Goal: Task Accomplishment & Management: Use online tool/utility

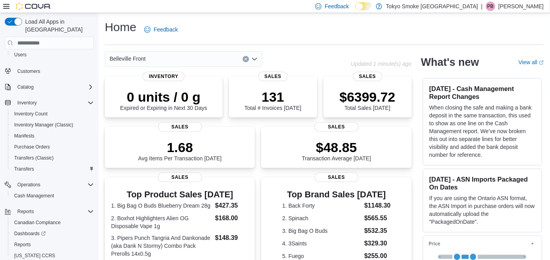
scroll to position [57, 0]
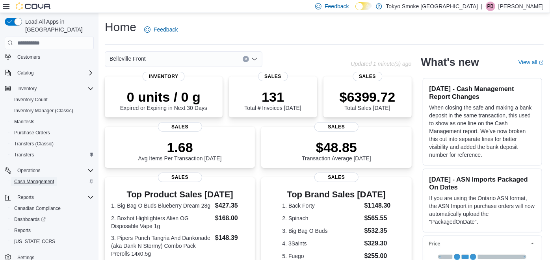
click at [37, 178] on span "Cash Management" at bounding box center [34, 181] width 40 height 6
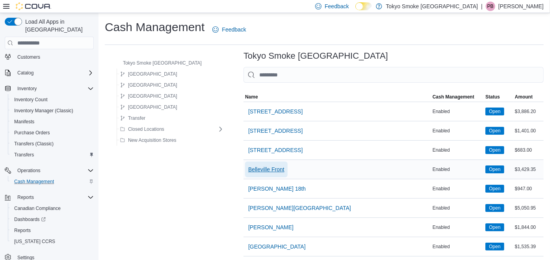
click at [264, 169] on span "Belleville Front" at bounding box center [266, 169] width 36 height 8
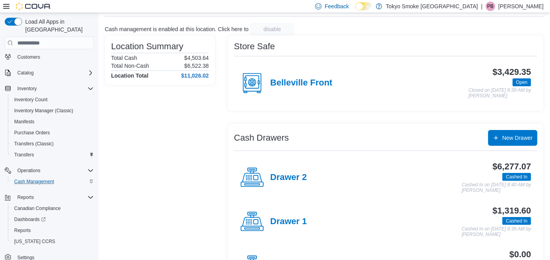
scroll to position [82, 0]
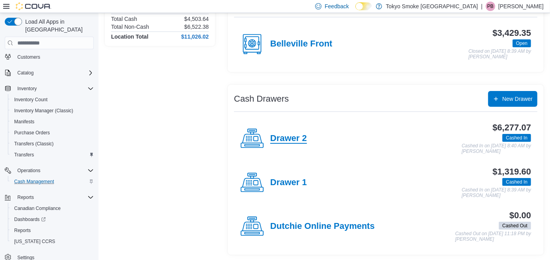
click at [286, 137] on h4 "Drawer 2" at bounding box center [288, 139] width 37 height 10
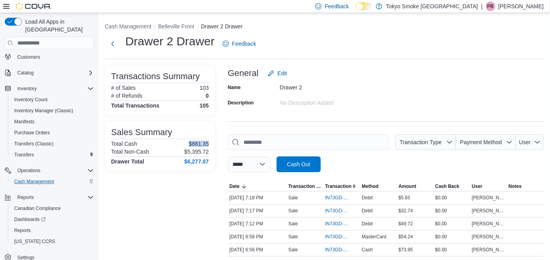
drag, startPoint x: 186, startPoint y: 144, endPoint x: 208, endPoint y: 143, distance: 22.5
click at [208, 143] on div "Total Cash $881.35" at bounding box center [160, 144] width 98 height 6
click at [116, 44] on button "Next" at bounding box center [113, 43] width 16 height 16
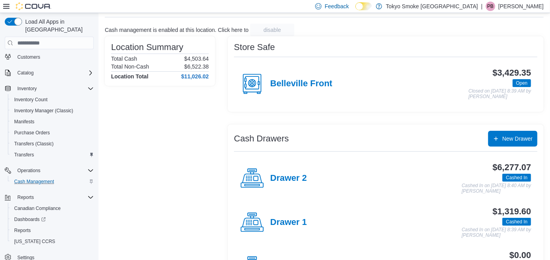
scroll to position [82, 0]
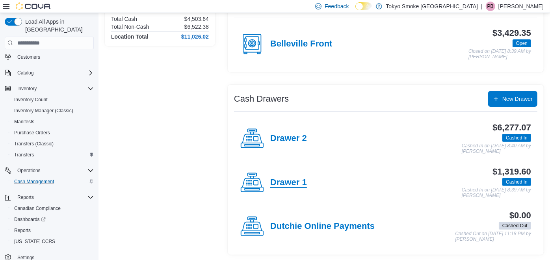
click at [276, 180] on h4 "Drawer 1" at bounding box center [288, 183] width 37 height 10
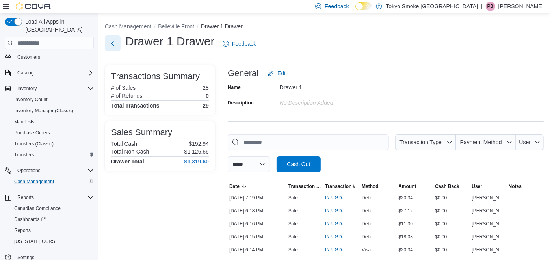
click at [111, 46] on button "Next" at bounding box center [113, 43] width 16 height 16
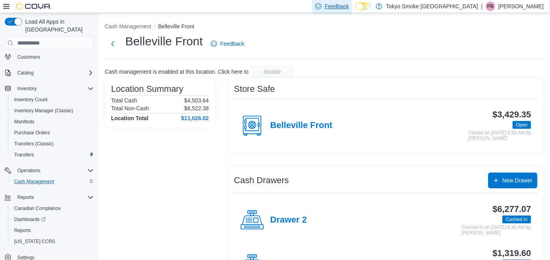
click at [349, 5] on span "Feedback" at bounding box center [337, 6] width 24 height 8
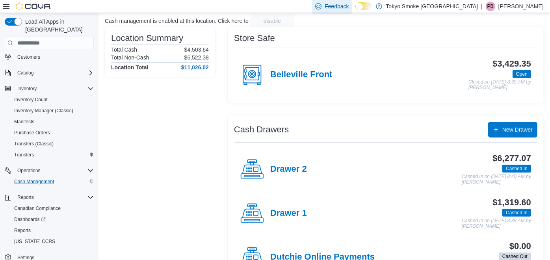
scroll to position [82, 0]
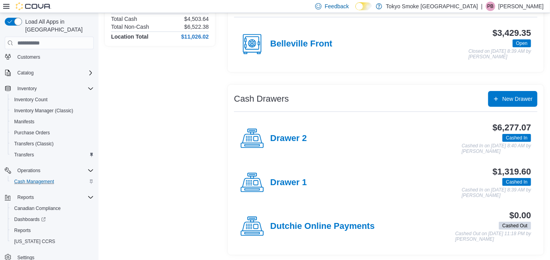
click at [134, 104] on div "Location Summary Total Cash $4,503.64 Total Non-Cash $6,522.38 Location Total $…" at bounding box center [160, 125] width 110 height 258
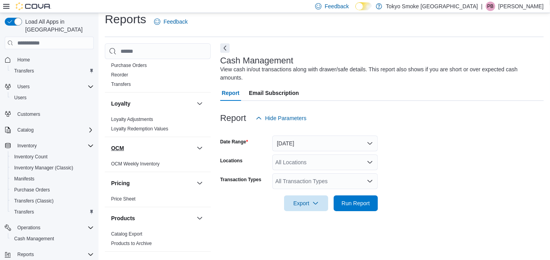
scroll to position [512, 0]
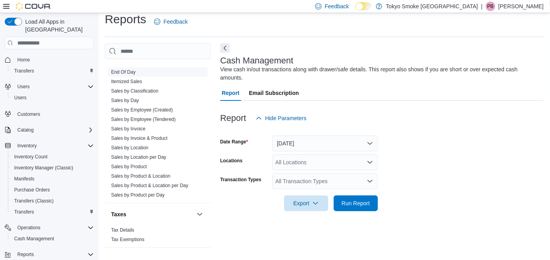
click at [128, 71] on link "End Of Day" at bounding box center [123, 72] width 24 height 6
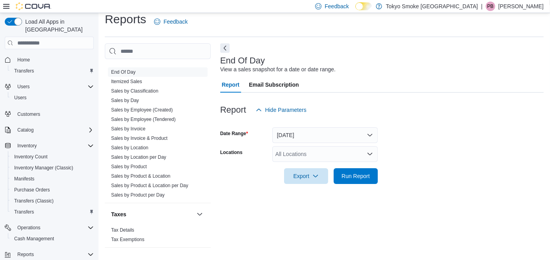
click at [301, 152] on div "All Locations" at bounding box center [325, 154] width 106 height 16
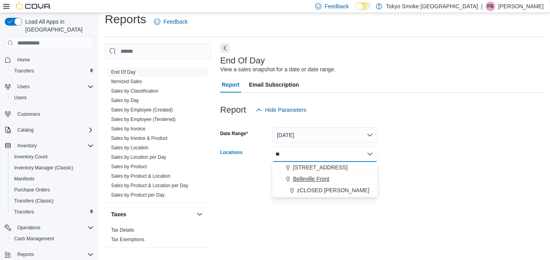
type input "**"
click at [331, 177] on div "Belleville Front" at bounding box center [325, 179] width 96 height 8
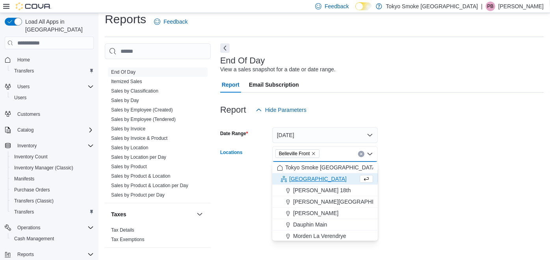
click at [452, 163] on div at bounding box center [381, 165] width 323 height 6
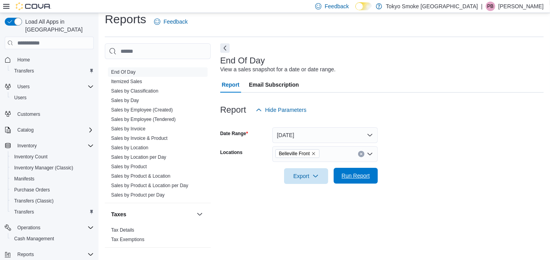
click at [358, 174] on span "Run Report" at bounding box center [355, 176] width 28 height 8
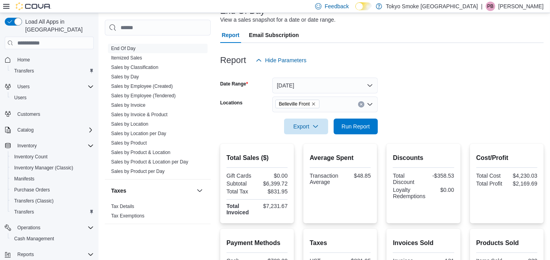
scroll to position [183, 0]
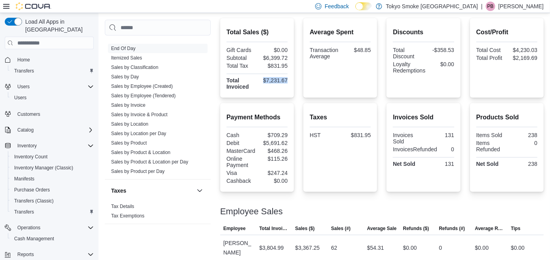
drag, startPoint x: 263, startPoint y: 78, endPoint x: 291, endPoint y: 78, distance: 28.0
click at [291, 78] on div "Total Sales ($) Gift Cards $0.00 Subtotal $6,399.72 Total Tax $831.95 Total Inv…" at bounding box center [257, 58] width 74 height 80
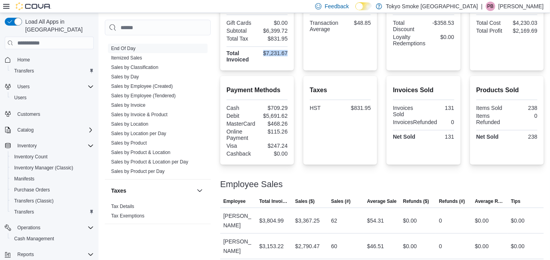
scroll to position [231, 0]
